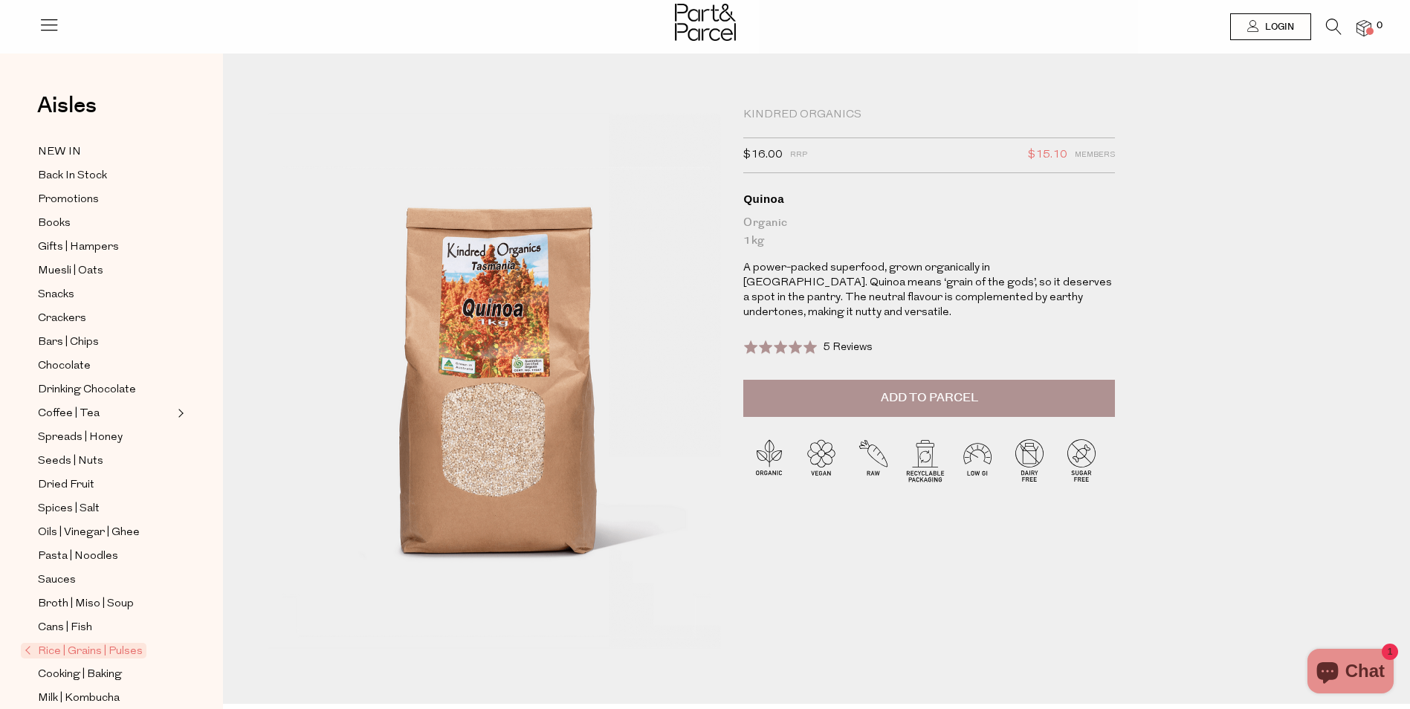
click at [1151, 218] on div "Close dialog WOULD YOU LIKE $10 OFF YOUR FIRST ORDER? YES PLEASE NO THANKS [PER…" at bounding box center [705, 354] width 1410 height 709
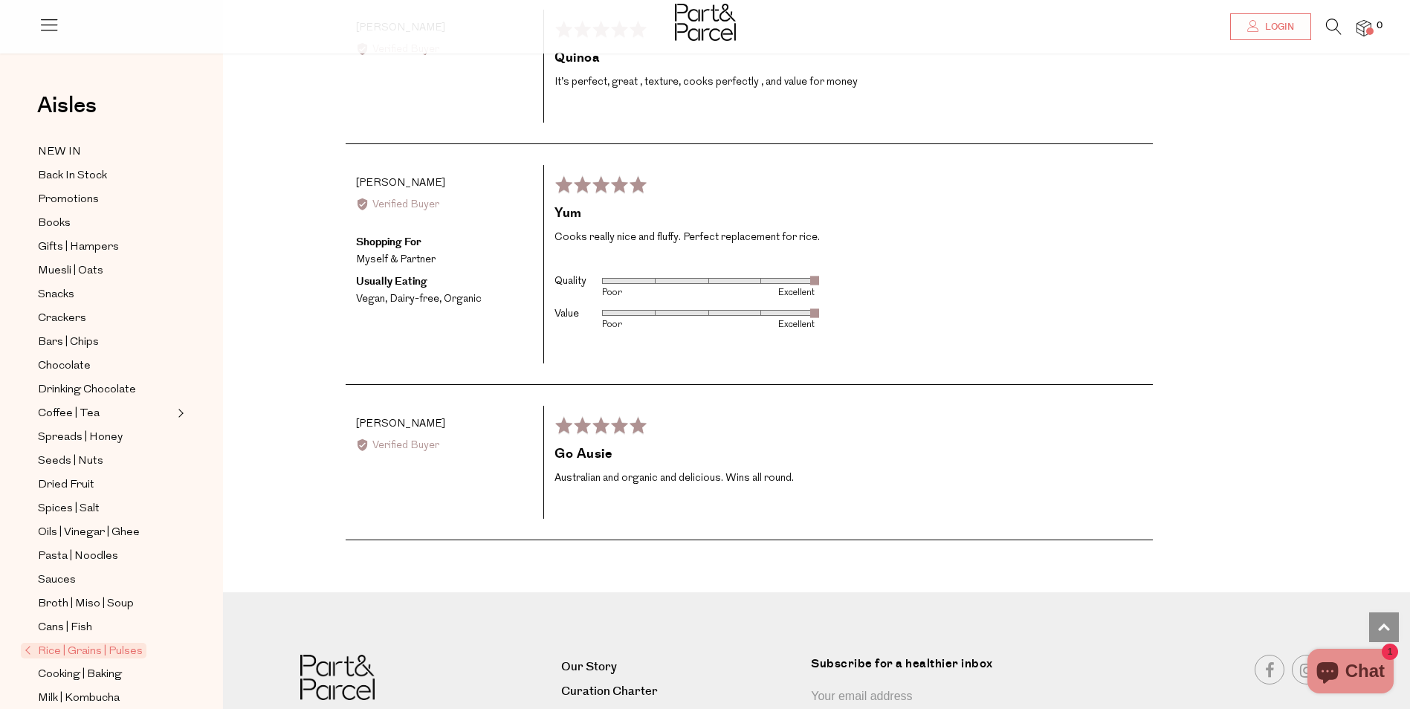
scroll to position [3273, 0]
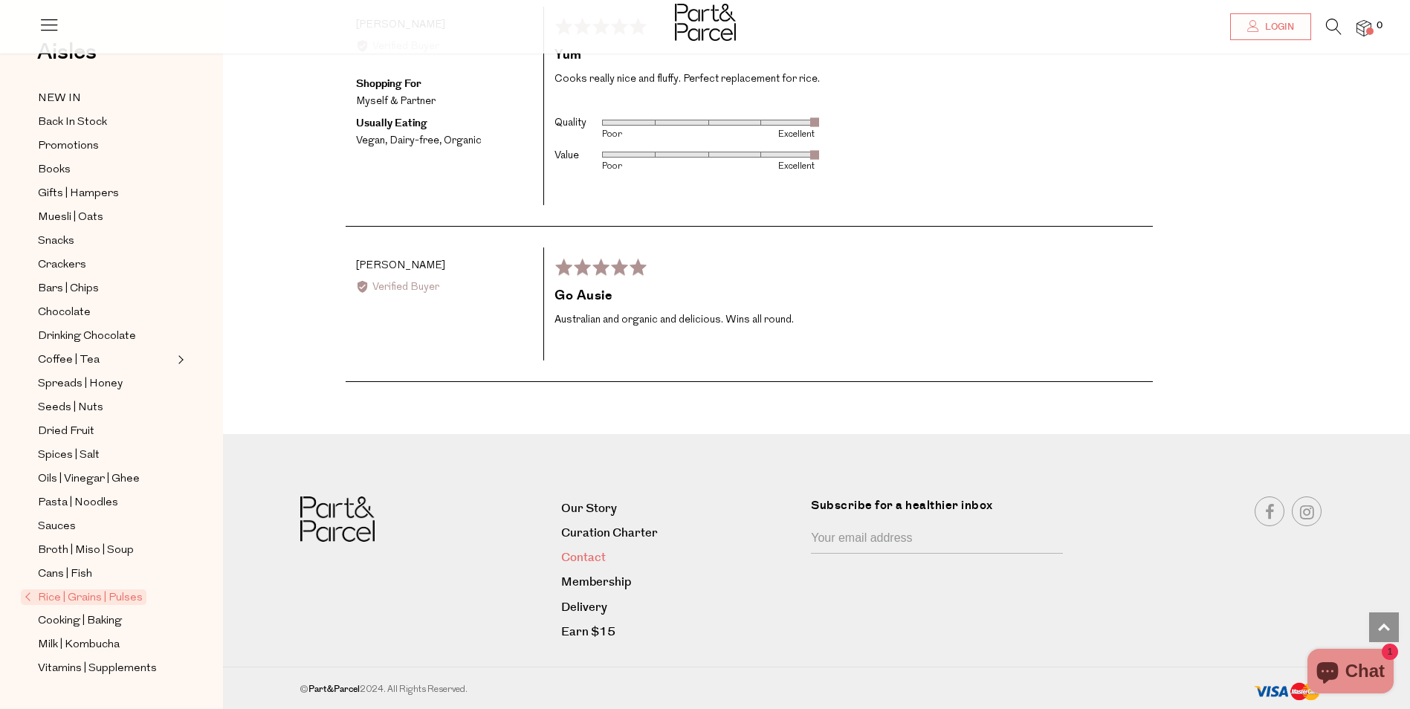
click at [571, 557] on link "Contact" at bounding box center [680, 558] width 239 height 20
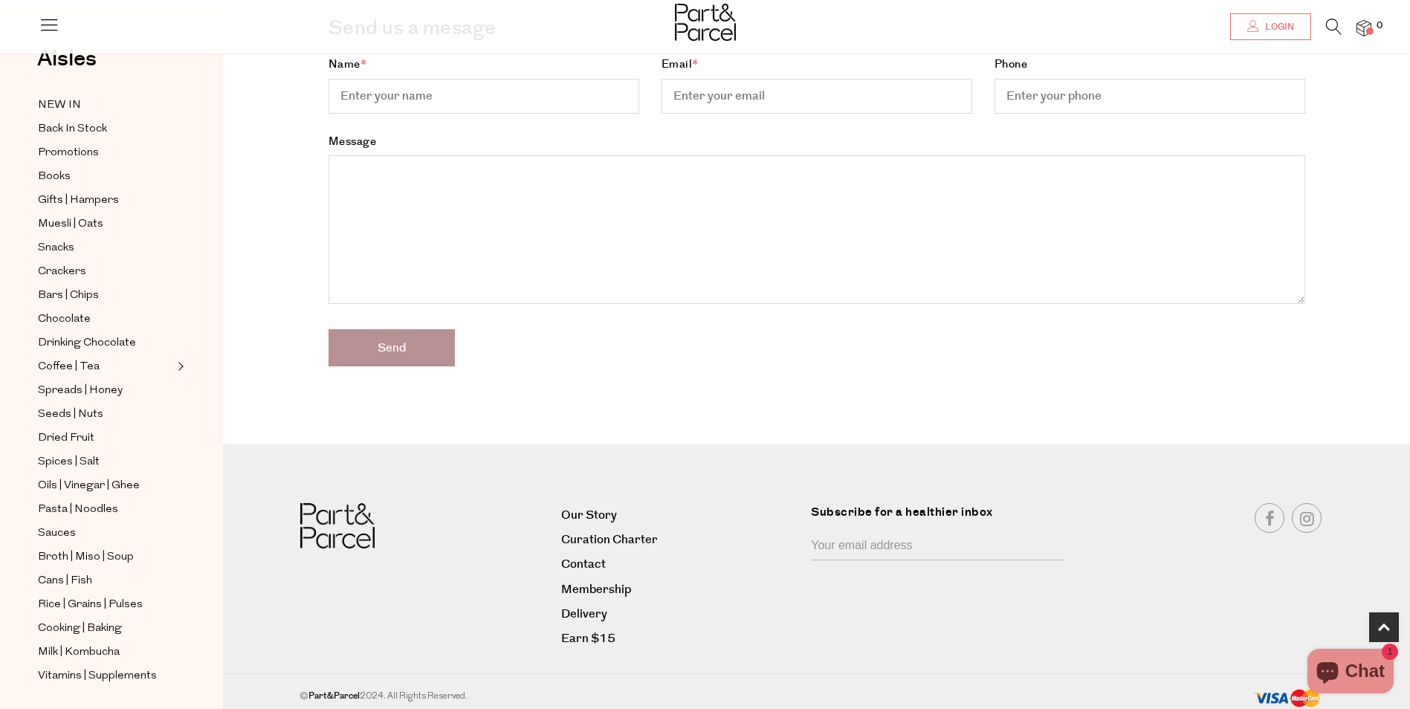
scroll to position [415, 0]
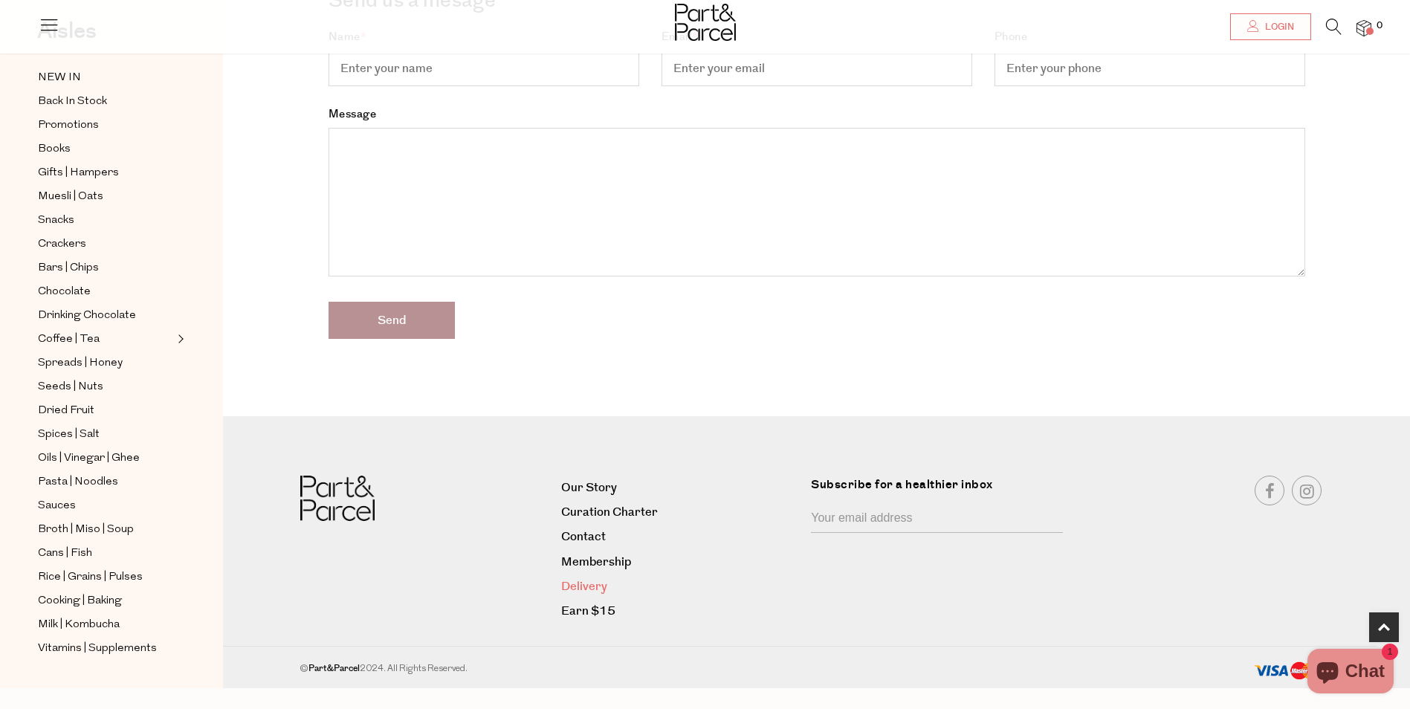
click at [583, 586] on link "Delivery" at bounding box center [680, 587] width 239 height 20
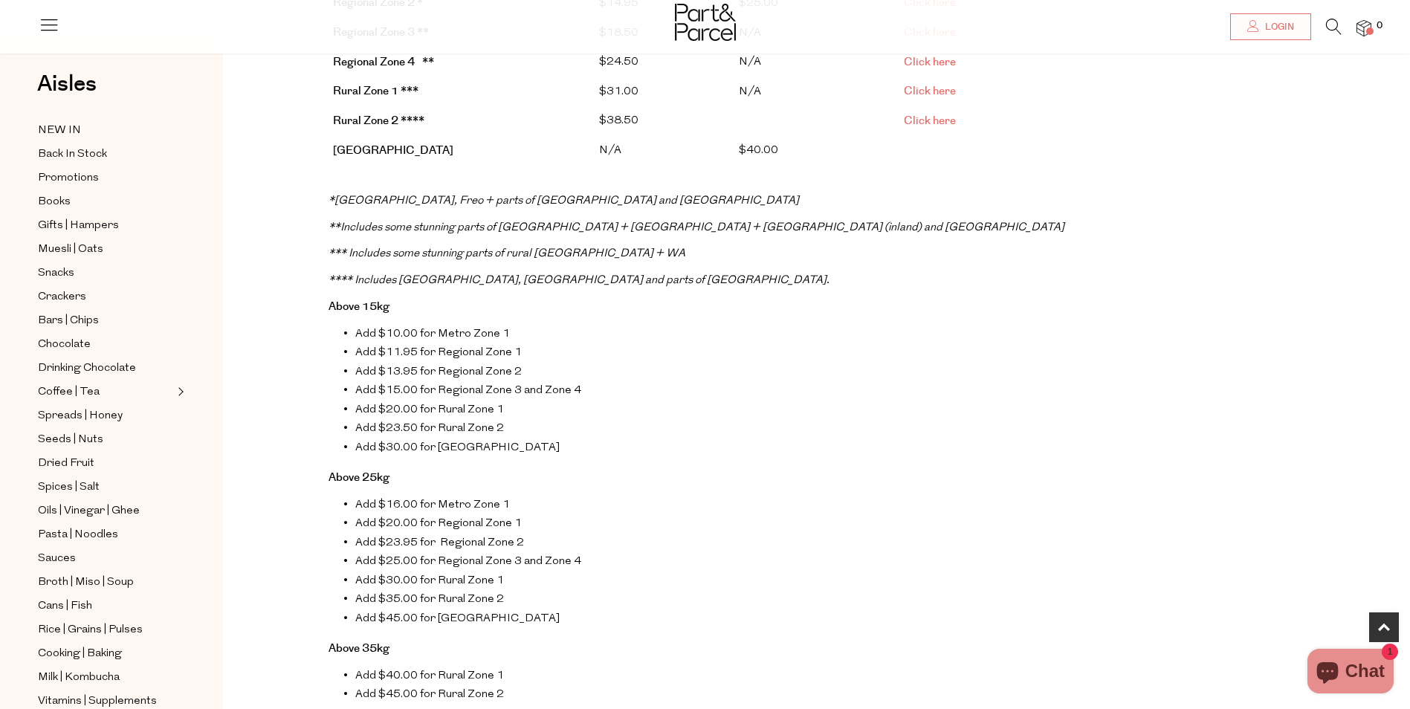
scroll to position [446, 0]
